Goal: Task Accomplishment & Management: Manage account settings

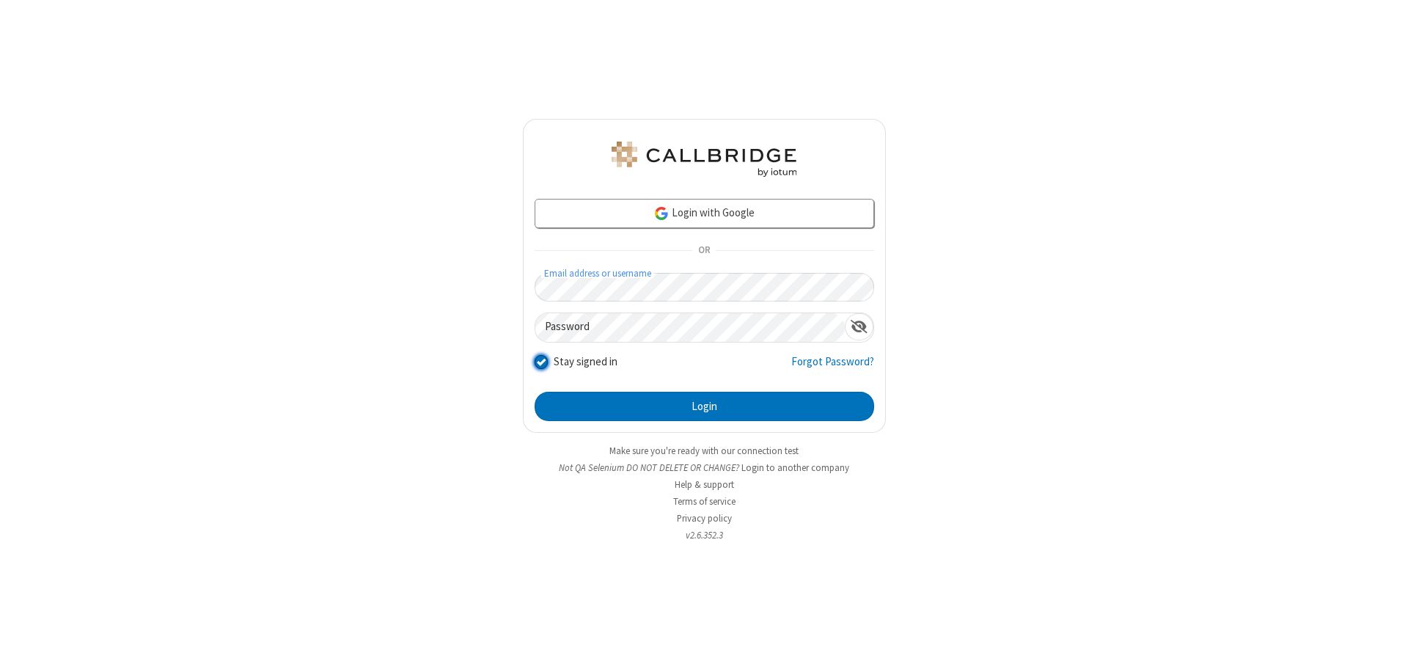
click at [540, 361] on input "Stay signed in" at bounding box center [542, 360] width 14 height 15
checkbox input "false"
click at [704, 406] on button "Login" at bounding box center [705, 406] width 340 height 29
click at [540, 361] on input "Stay signed in" at bounding box center [542, 360] width 14 height 15
checkbox input "false"
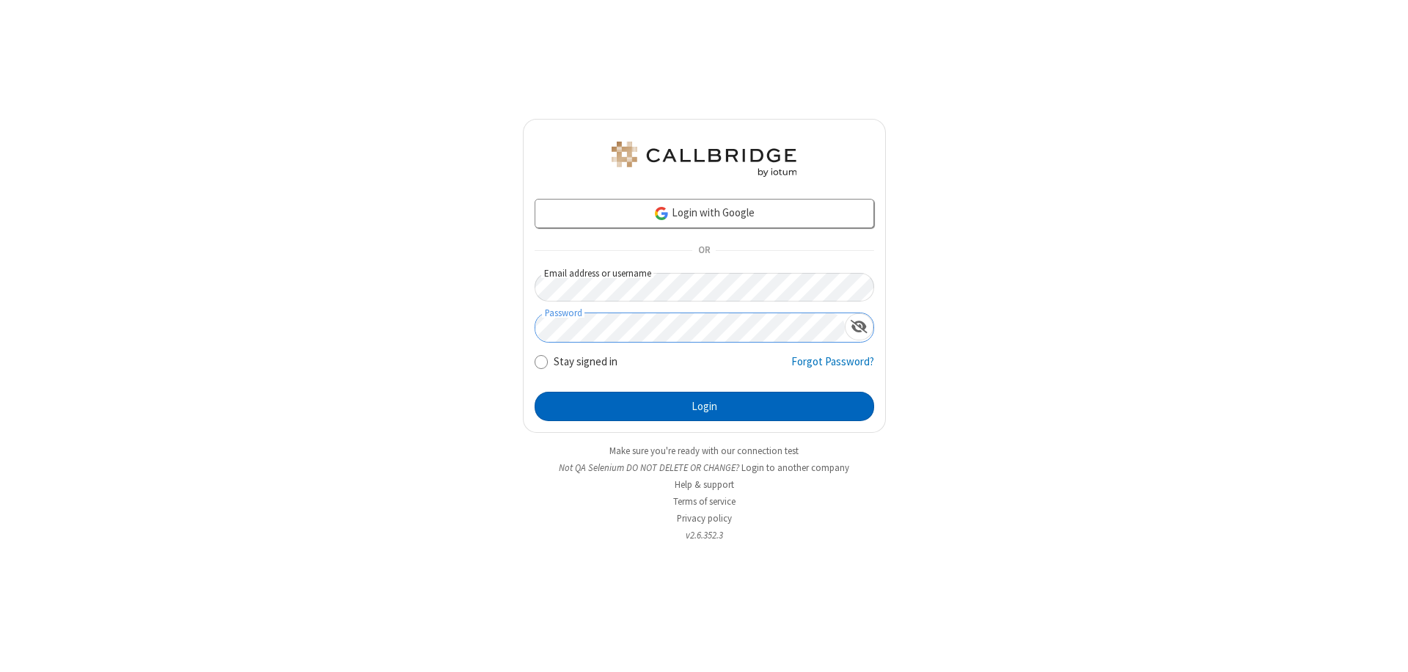
click at [704, 406] on button "Login" at bounding box center [705, 406] width 340 height 29
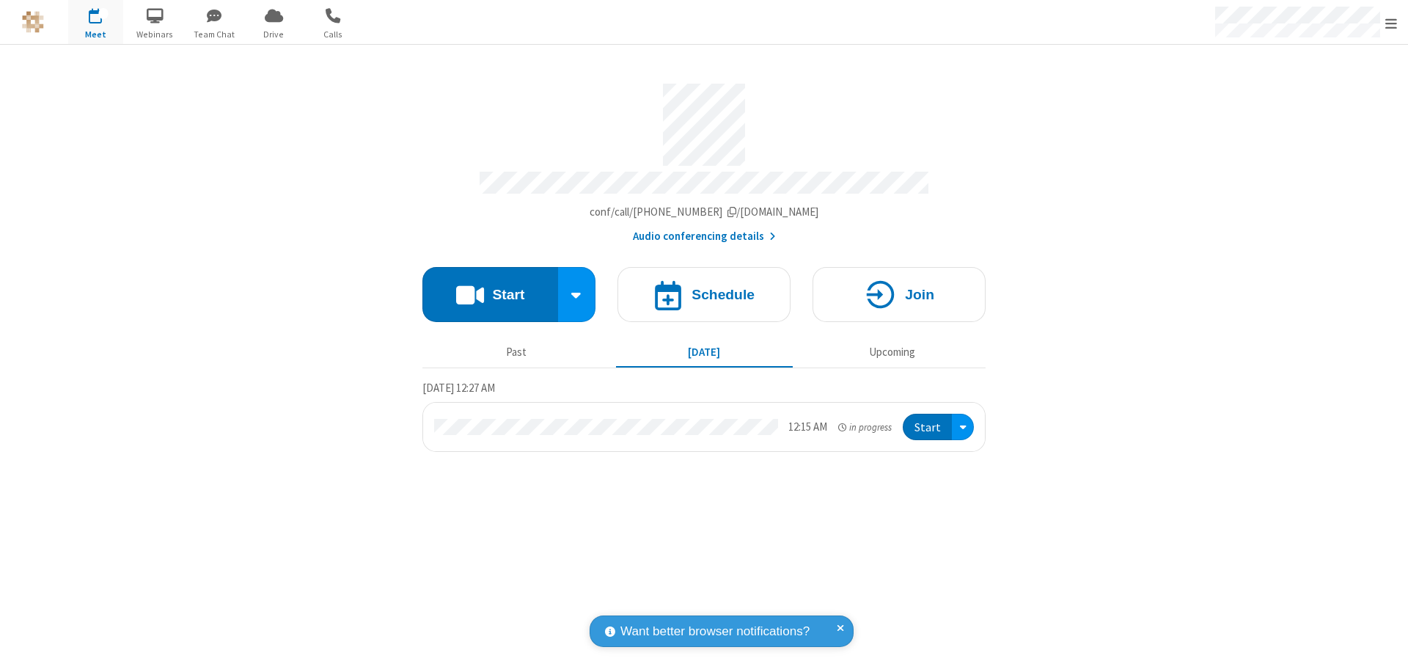
click at [1391, 22] on span "Open menu" at bounding box center [1391, 23] width 12 height 15
